Goal: Complete application form: Complete application form

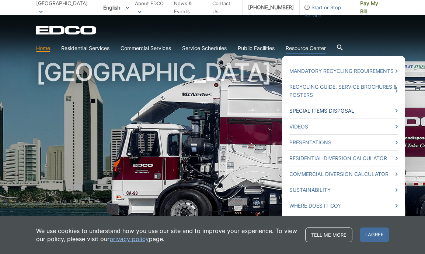
scroll to position [18, 0]
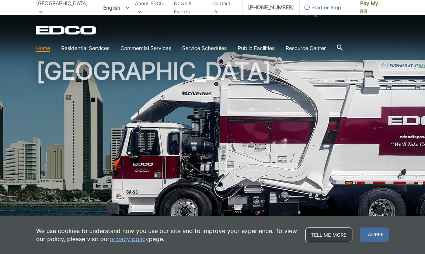
click at [338, 236] on link "Tell me more" at bounding box center [328, 235] width 47 height 15
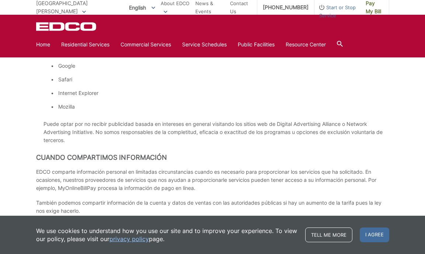
scroll to position [2212, 0]
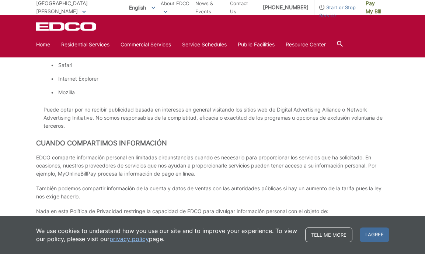
click at [136, 239] on link "privacy policy" at bounding box center [129, 239] width 39 height 8
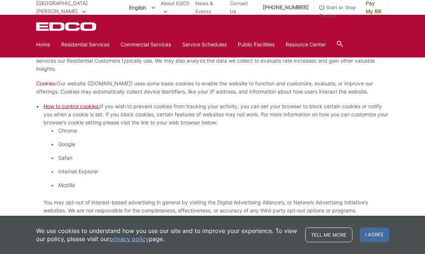
scroll to position [559, 0]
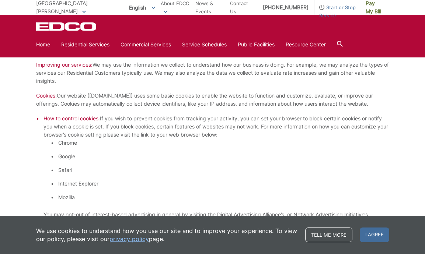
click at [91, 119] on span "How to control cookies:" at bounding box center [72, 118] width 56 height 6
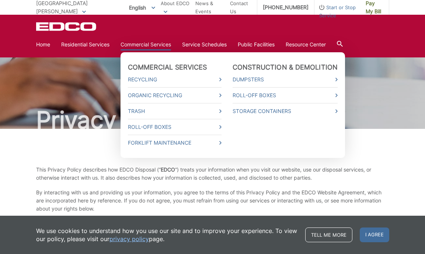
scroll to position [0, 0]
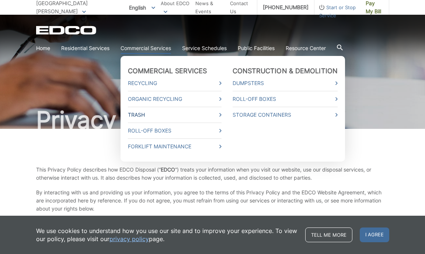
click at [148, 113] on link "Trash" at bounding box center [175, 115] width 94 height 8
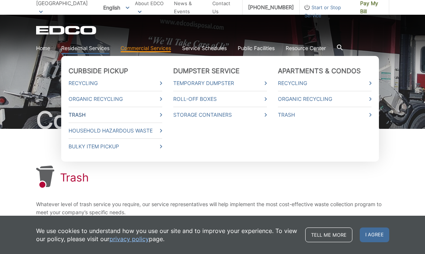
click at [83, 118] on link "Trash" at bounding box center [116, 115] width 94 height 8
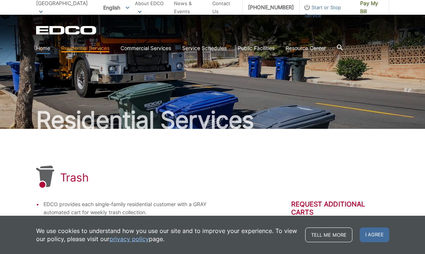
click at [47, 49] on link "Home" at bounding box center [43, 48] width 14 height 8
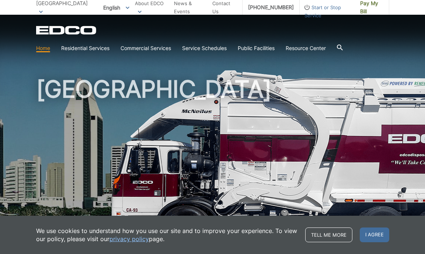
click at [319, 7] on span "Start or Stop Service" at bounding box center [327, 11] width 55 height 16
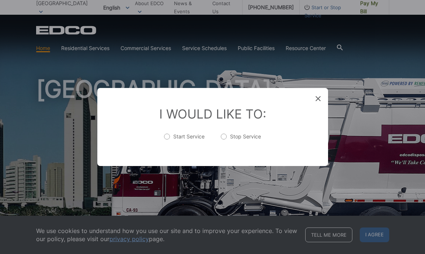
click at [174, 136] on label "Start Service" at bounding box center [184, 140] width 41 height 15
radio input "true"
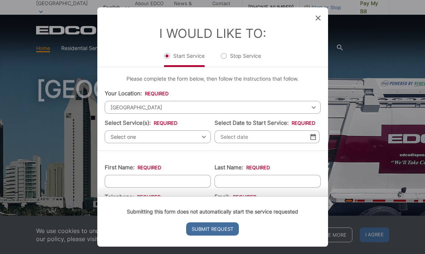
click at [215, 112] on span "[GEOGRAPHIC_DATA]" at bounding box center [213, 107] width 216 height 13
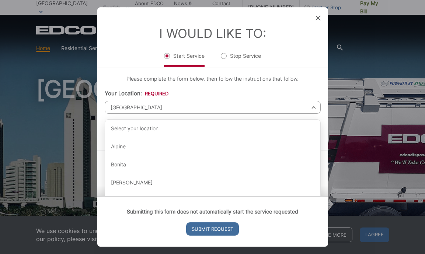
click at [215, 110] on span "[GEOGRAPHIC_DATA]" at bounding box center [213, 107] width 216 height 13
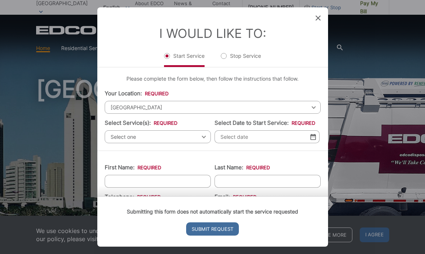
click at [192, 111] on span "[GEOGRAPHIC_DATA]" at bounding box center [213, 107] width 216 height 13
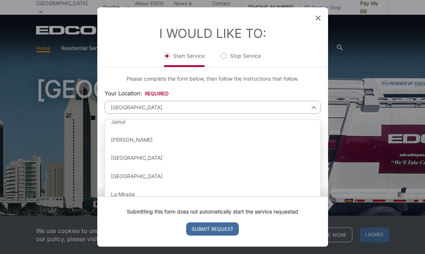
scroll to position [422, 0]
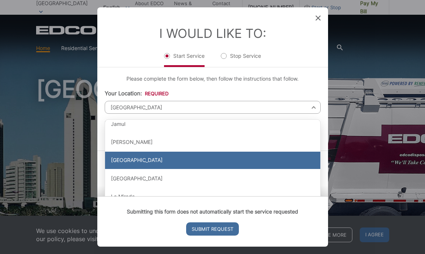
click at [200, 159] on div "[GEOGRAPHIC_DATA]" at bounding box center [212, 161] width 215 height 18
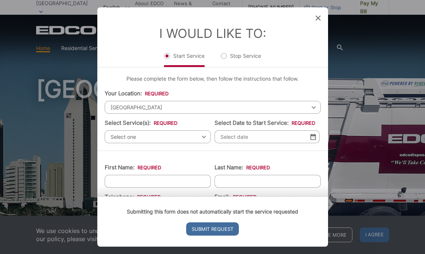
click at [201, 138] on span "Select one" at bounding box center [158, 137] width 106 height 13
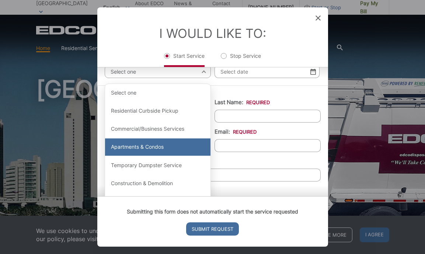
scroll to position [69, 0]
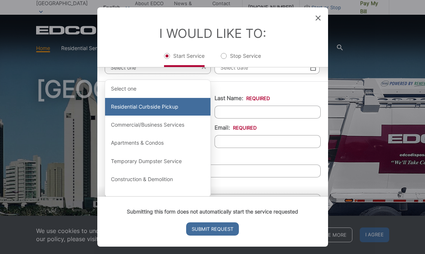
click at [193, 104] on div "Residential Curbside Pickup" at bounding box center [157, 107] width 105 height 18
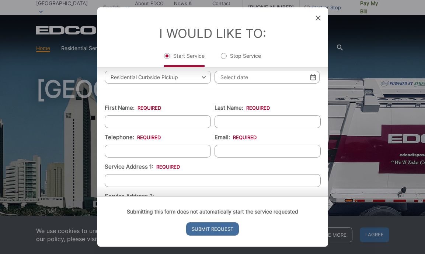
scroll to position [30, 0]
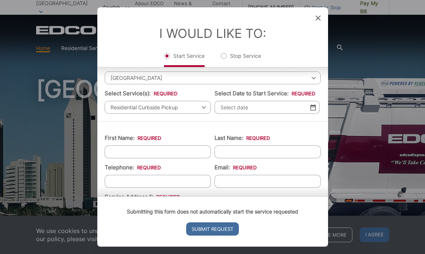
click at [285, 112] on input "Select Date to Start Service: *" at bounding box center [267, 107] width 105 height 13
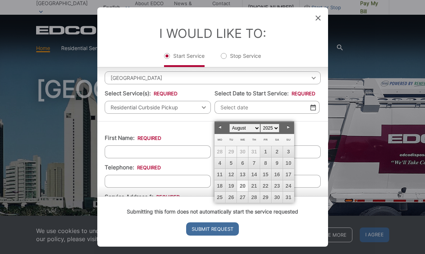
click at [289, 124] on link "Next" at bounding box center [288, 127] width 11 height 11
click at [219, 150] on link "1" at bounding box center [220, 151] width 11 height 11
type input "[DATE]"
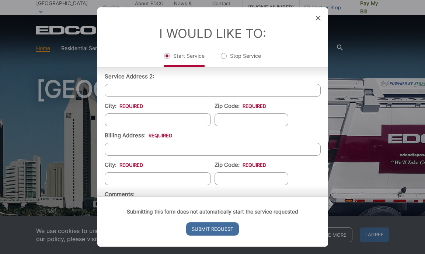
scroll to position [174, 0]
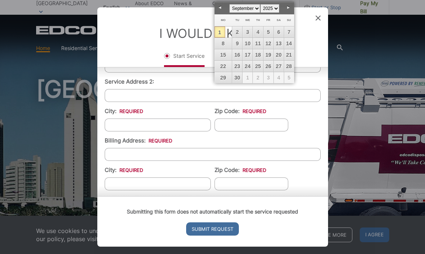
click at [195, 36] on label "I Would Like To:" at bounding box center [212, 33] width 107 height 15
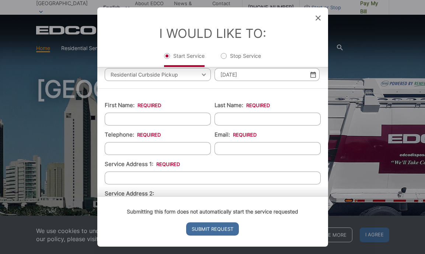
scroll to position [63, 0]
click at [168, 124] on input "First Name: *" at bounding box center [158, 118] width 106 height 13
type input "[DEMOGRAPHIC_DATA]"
click at [243, 125] on input "Last Name: *" at bounding box center [268, 118] width 106 height 13
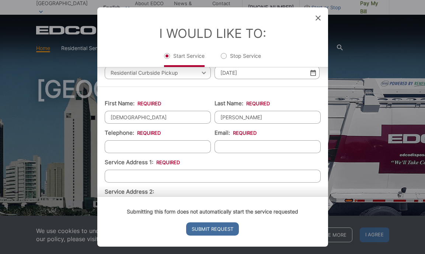
scroll to position [72, 0]
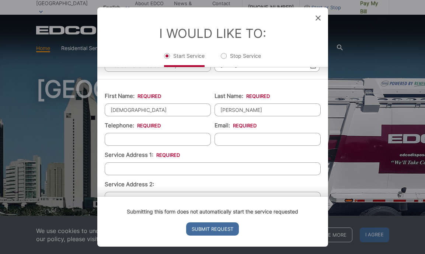
type input "[PERSON_NAME]"
click at [180, 145] on input "(___) ___-____" at bounding box center [158, 139] width 106 height 13
type input "[PHONE_NUMBER]"
click at [267, 144] on input "Email: *" at bounding box center [268, 139] width 106 height 13
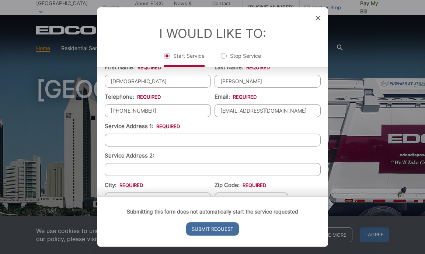
type input "[EMAIL_ADDRESS][DOMAIN_NAME]"
click at [209, 143] on input "Service Address 1: *" at bounding box center [213, 140] width 216 height 13
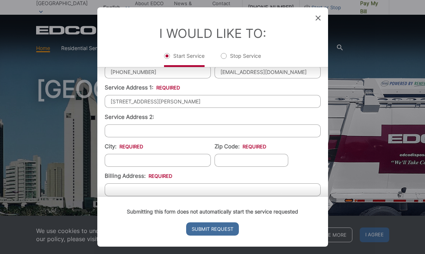
type input "[STREET_ADDRESS][PERSON_NAME]"
click at [156, 167] on input "City: *" at bounding box center [158, 160] width 106 height 13
type input "La Mesa"
click at [244, 159] on li "Zip Code: *" at bounding box center [252, 155] width 74 height 24
click at [244, 165] on input "Zip Code: *" at bounding box center [252, 160] width 74 height 13
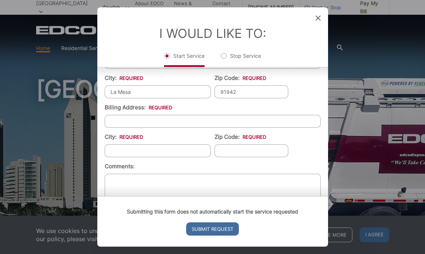
scroll to position [208, 0]
type input "91942"
click at [268, 126] on input "Billing Address: *" at bounding box center [213, 120] width 216 height 13
type input "[STREET_ADDRESS]"
click at [201, 156] on input "City: *" at bounding box center [158, 150] width 106 height 13
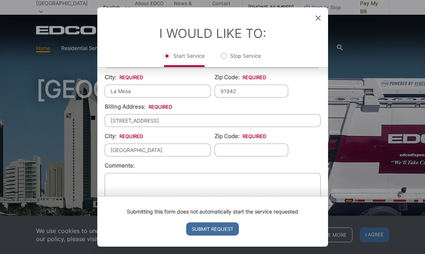
type input "[GEOGRAPHIC_DATA]"
click at [259, 156] on input "Zip Code: *" at bounding box center [252, 150] width 74 height 13
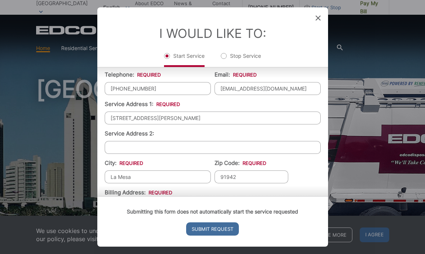
scroll to position [169, 0]
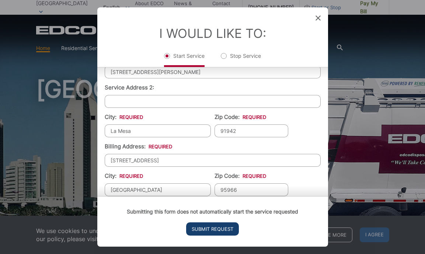
type input "95966"
click at [229, 232] on input "Submit Request" at bounding box center [212, 229] width 53 height 13
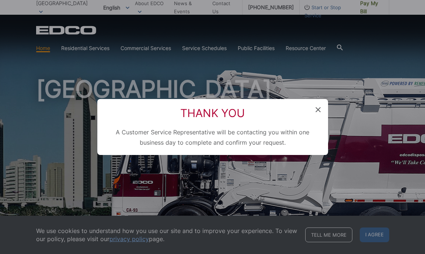
scroll to position [62, 0]
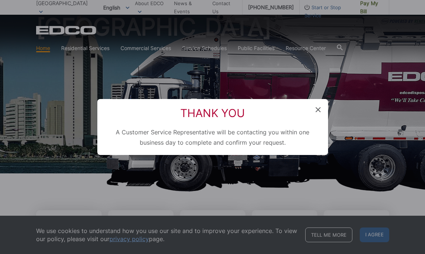
click at [318, 110] on icon at bounding box center [318, 109] width 5 height 5
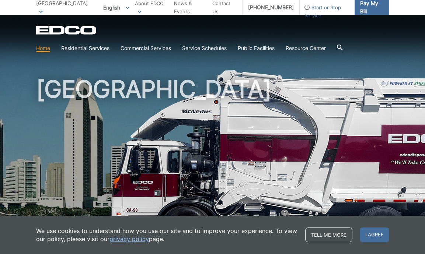
click at [373, 11] on span "Pay My Bill" at bounding box center [371, 7] width 23 height 16
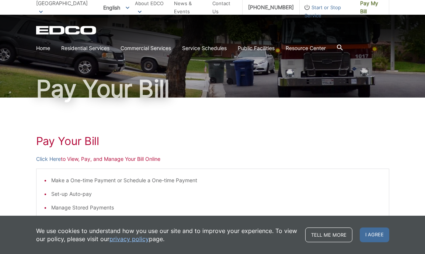
scroll to position [55, 0]
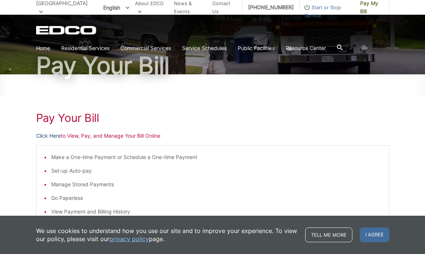
click at [53, 133] on link "Click Here" at bounding box center [48, 136] width 25 height 8
